Goal: Information Seeking & Learning: Understand process/instructions

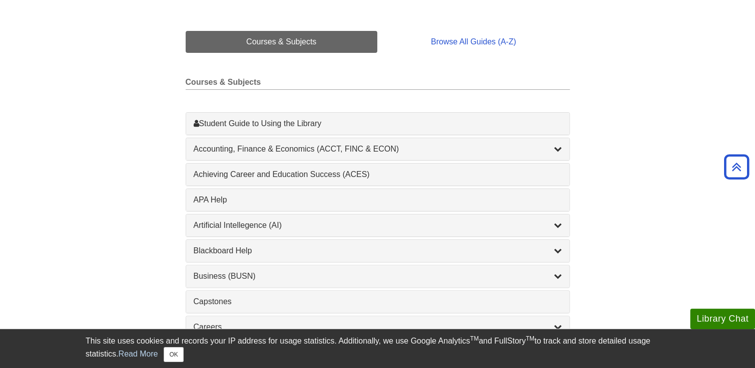
scroll to position [228, 0]
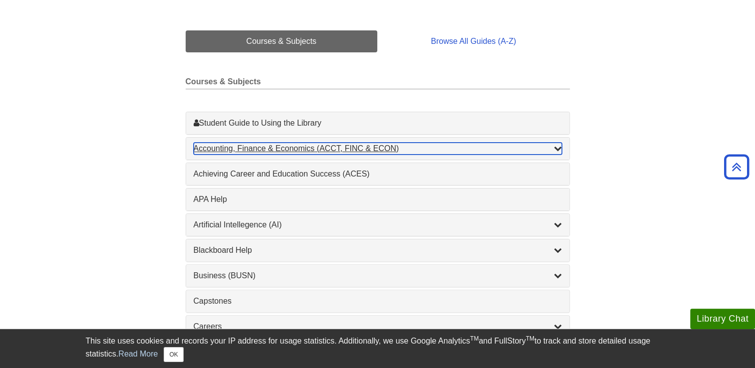
click at [559, 148] on icon "List of Subjects" at bounding box center [558, 148] width 8 height 8
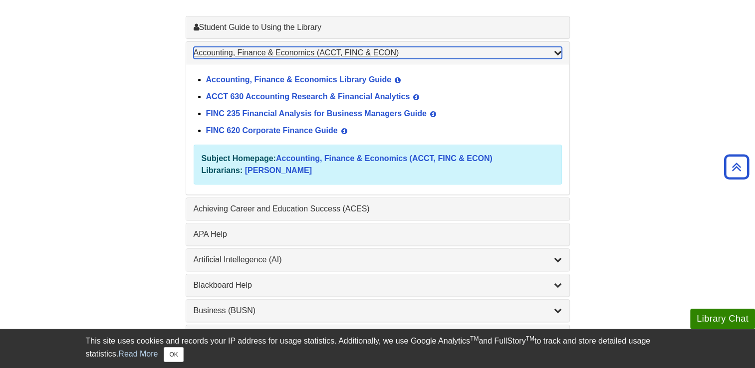
scroll to position [325, 0]
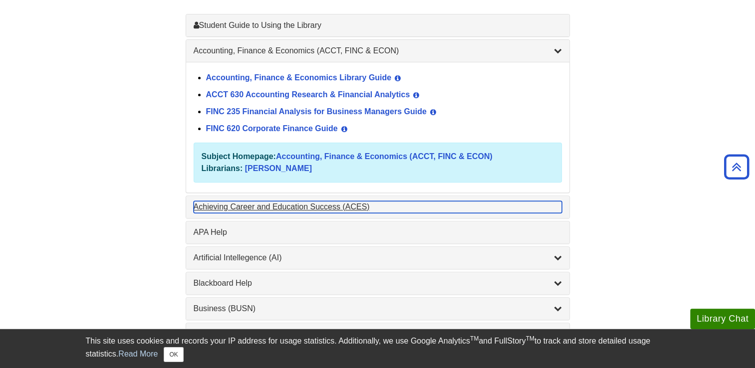
click at [296, 203] on div "Achieving Career and Education Success (ACES) , 1 guides" at bounding box center [378, 207] width 368 height 12
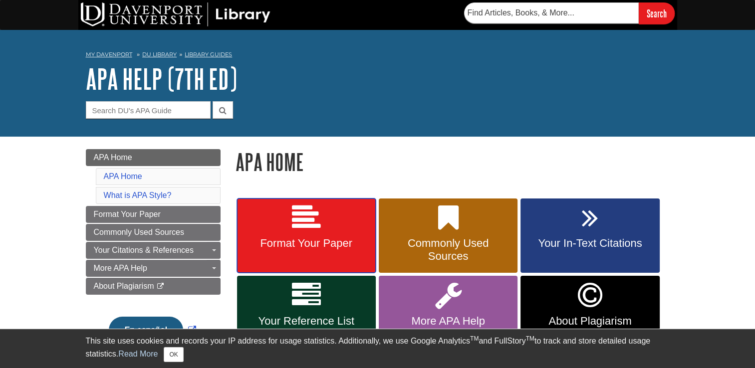
click at [274, 254] on link "Format Your Paper" at bounding box center [306, 236] width 139 height 75
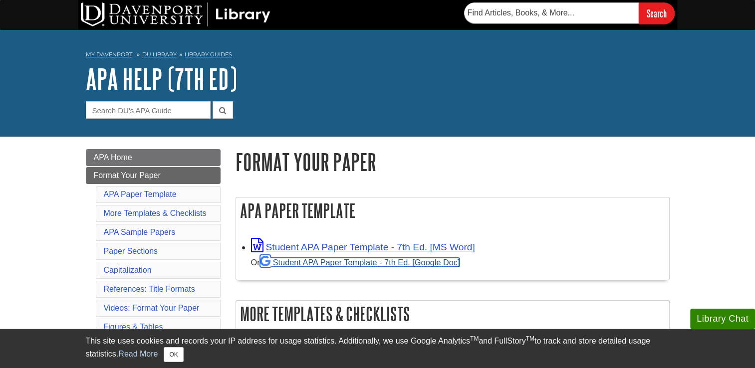
click at [419, 261] on link "Student APA Paper Template - 7th Ed. [Google Doc]" at bounding box center [360, 262] width 200 height 9
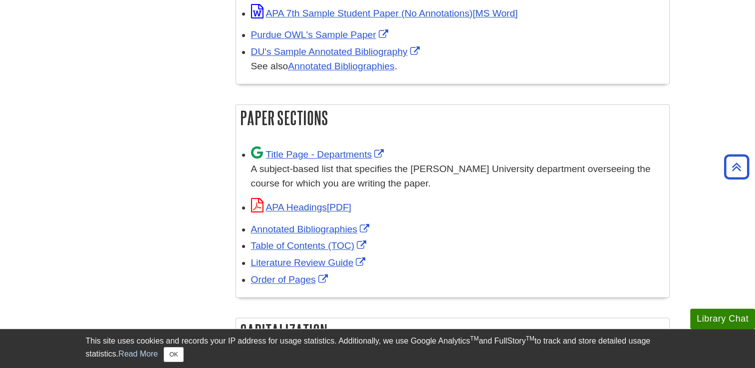
scroll to position [566, 0]
click at [317, 153] on link "Title Page - Departments" at bounding box center [319, 153] width 136 height 10
